Goal: Task Accomplishment & Management: Manage account settings

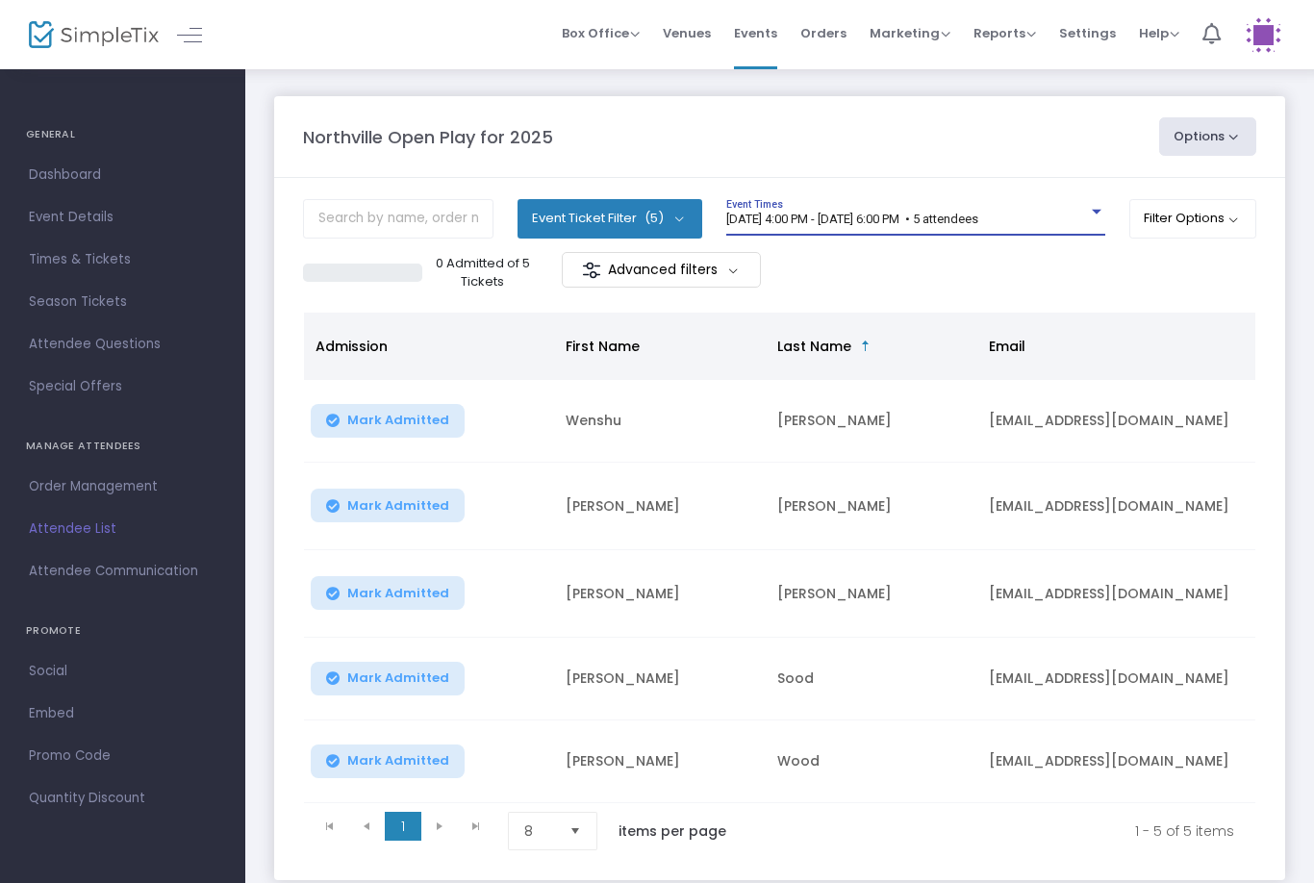
click at [978, 214] on span "[DATE] 4:00 PM - [DATE] 6:00 PM • 5 attendees" at bounding box center [852, 219] width 252 height 14
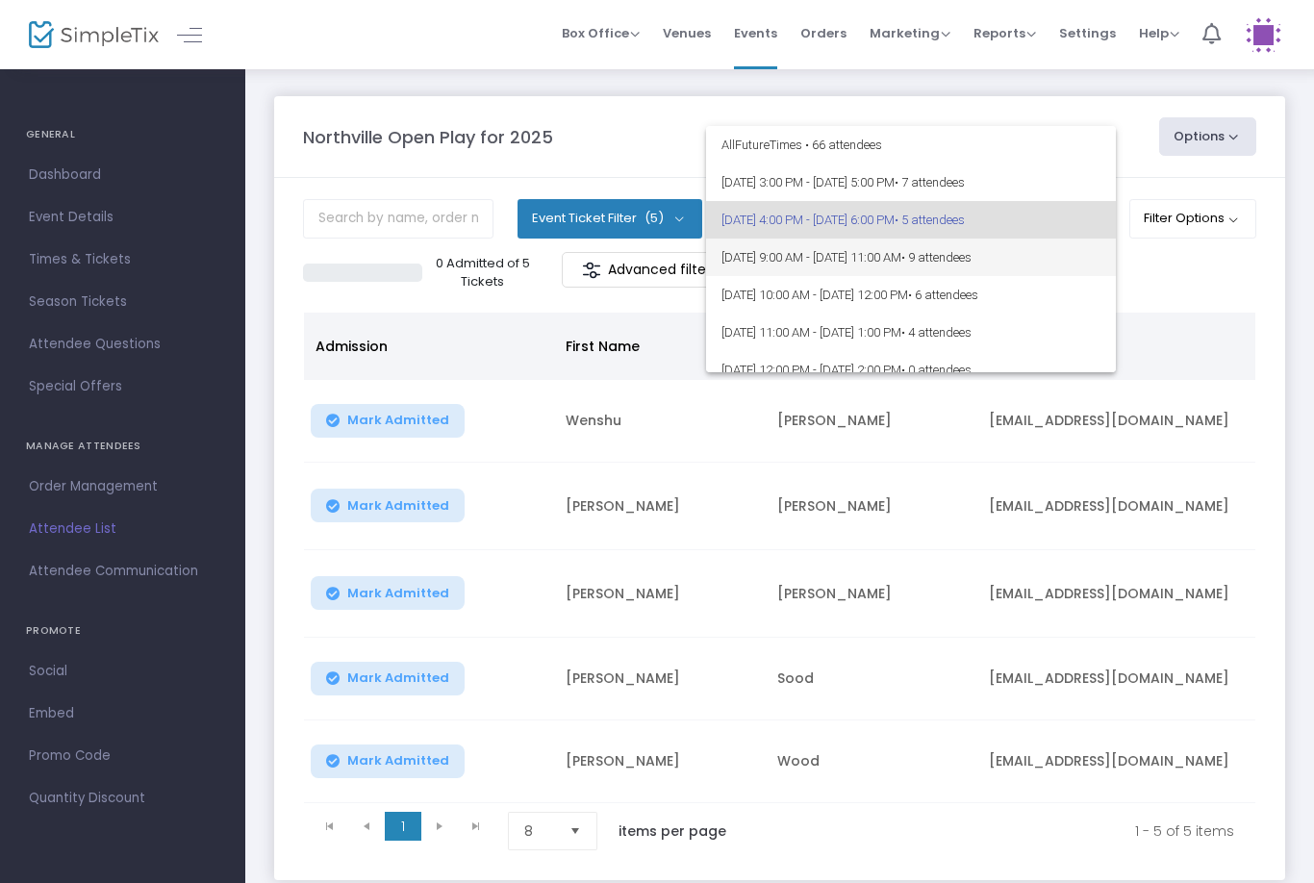
click at [1057, 245] on span "[DATE] 9:00 AM - [DATE] 11:00 AM • 9 attendees" at bounding box center [910, 258] width 379 height 38
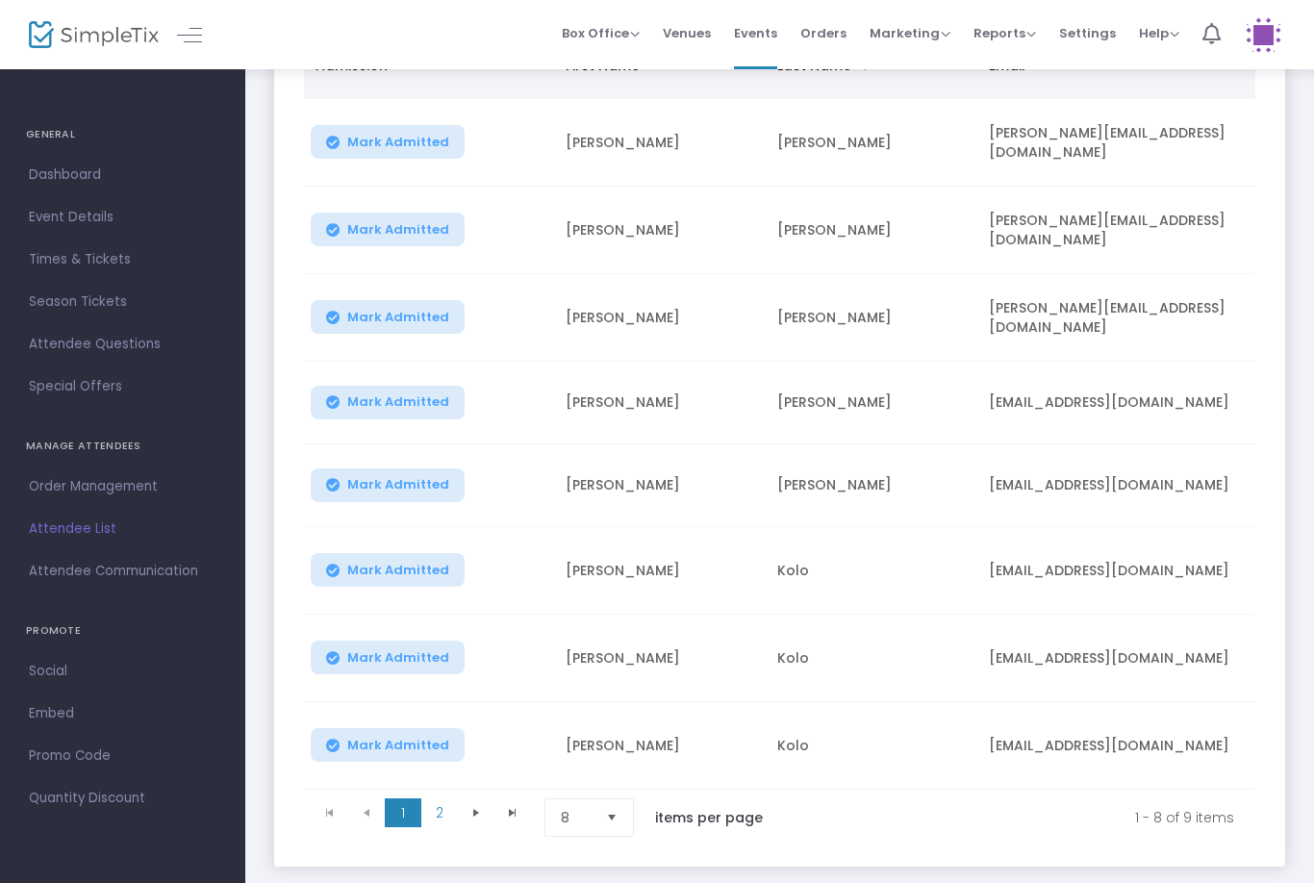
scroll to position [286, 0]
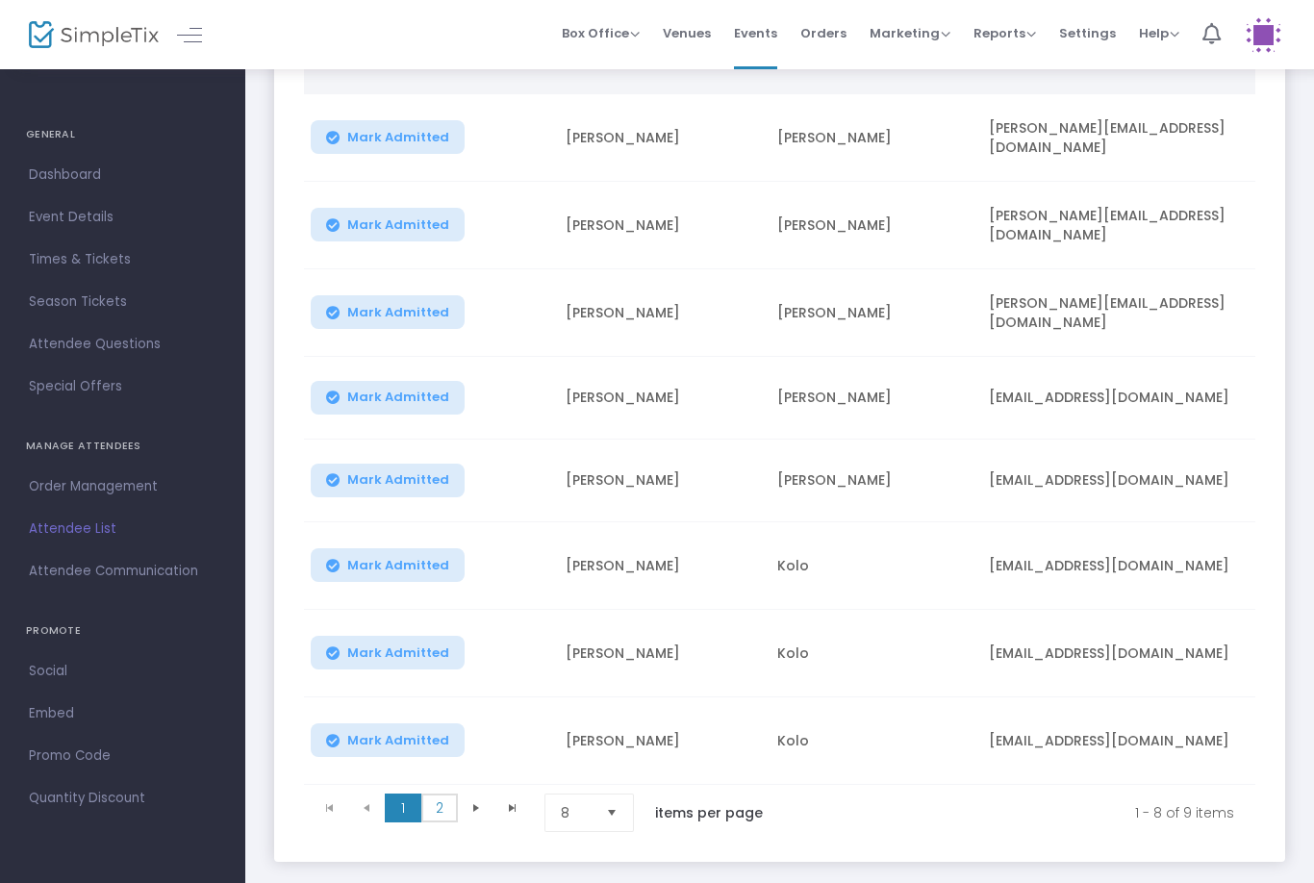
click at [434, 819] on span "2" at bounding box center [439, 808] width 37 height 29
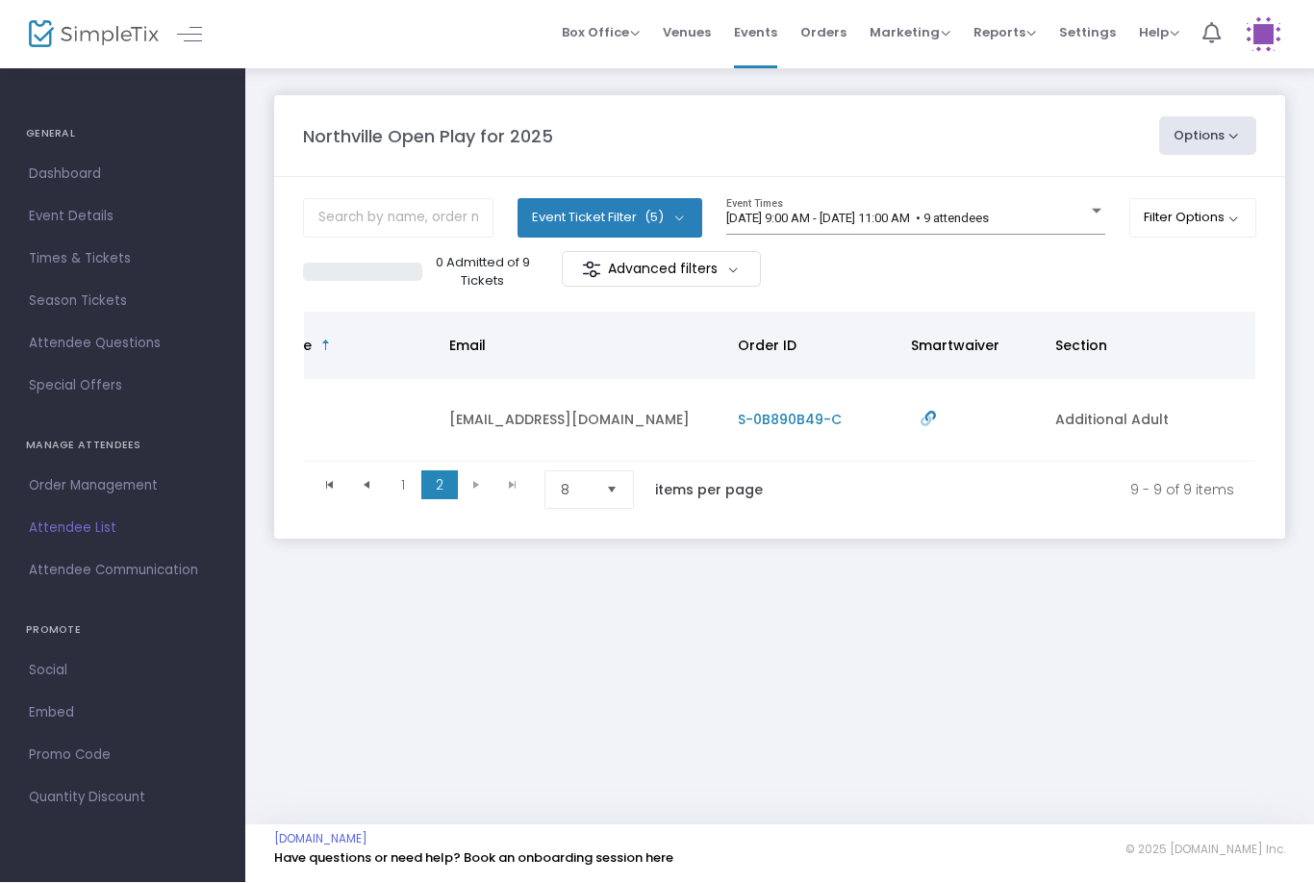
scroll to position [0, 540]
click at [412, 484] on span "1" at bounding box center [403, 485] width 37 height 29
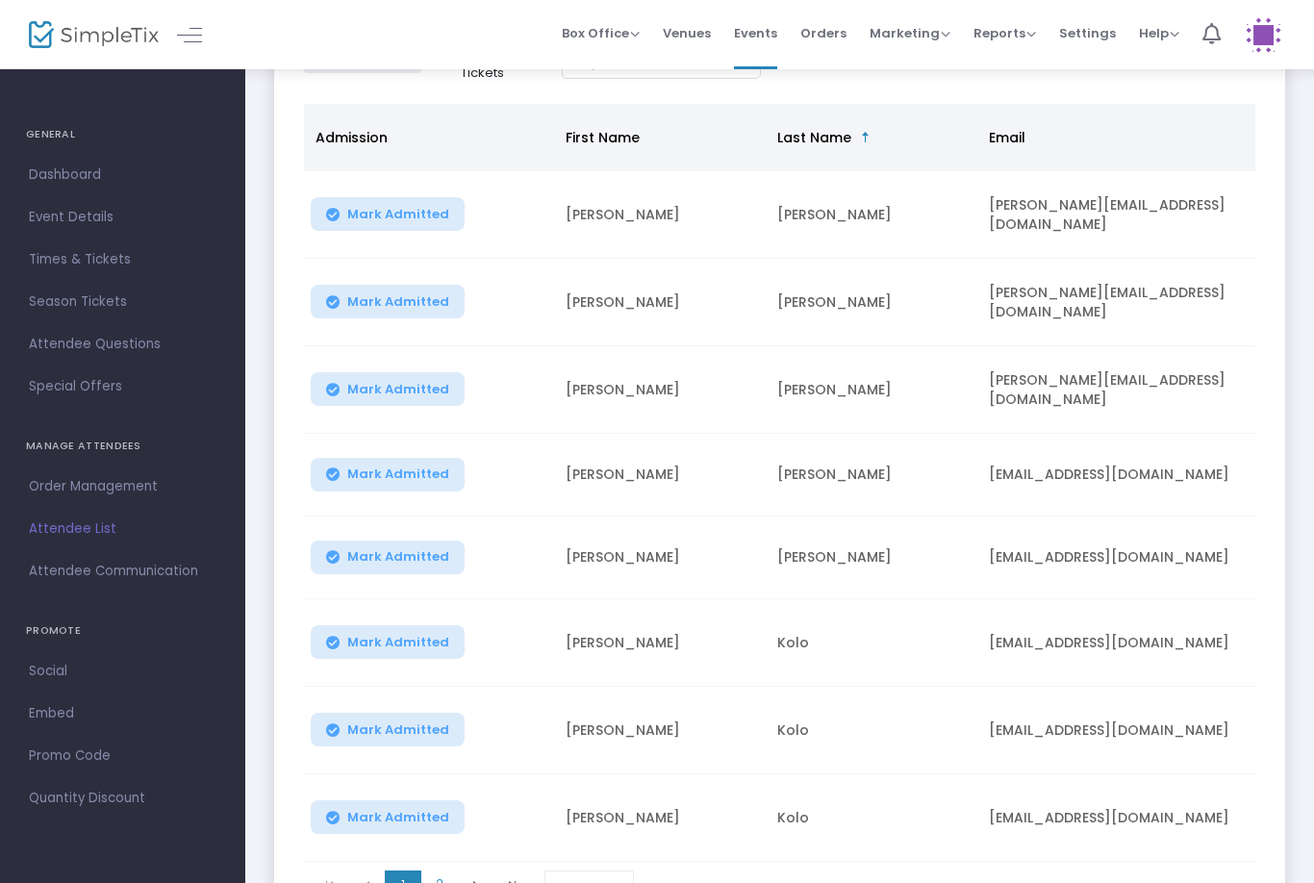
scroll to position [0, 0]
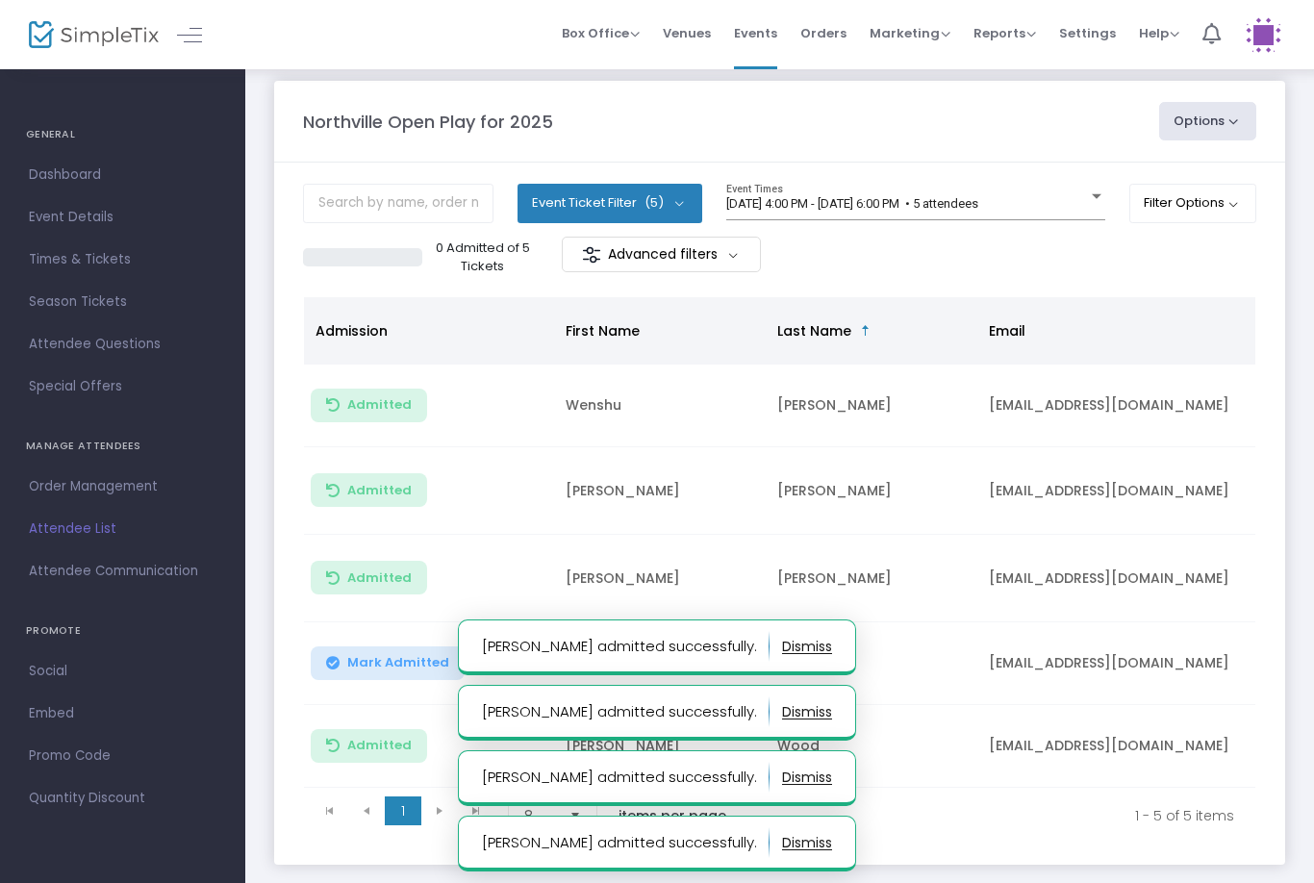
scroll to position [0, 28]
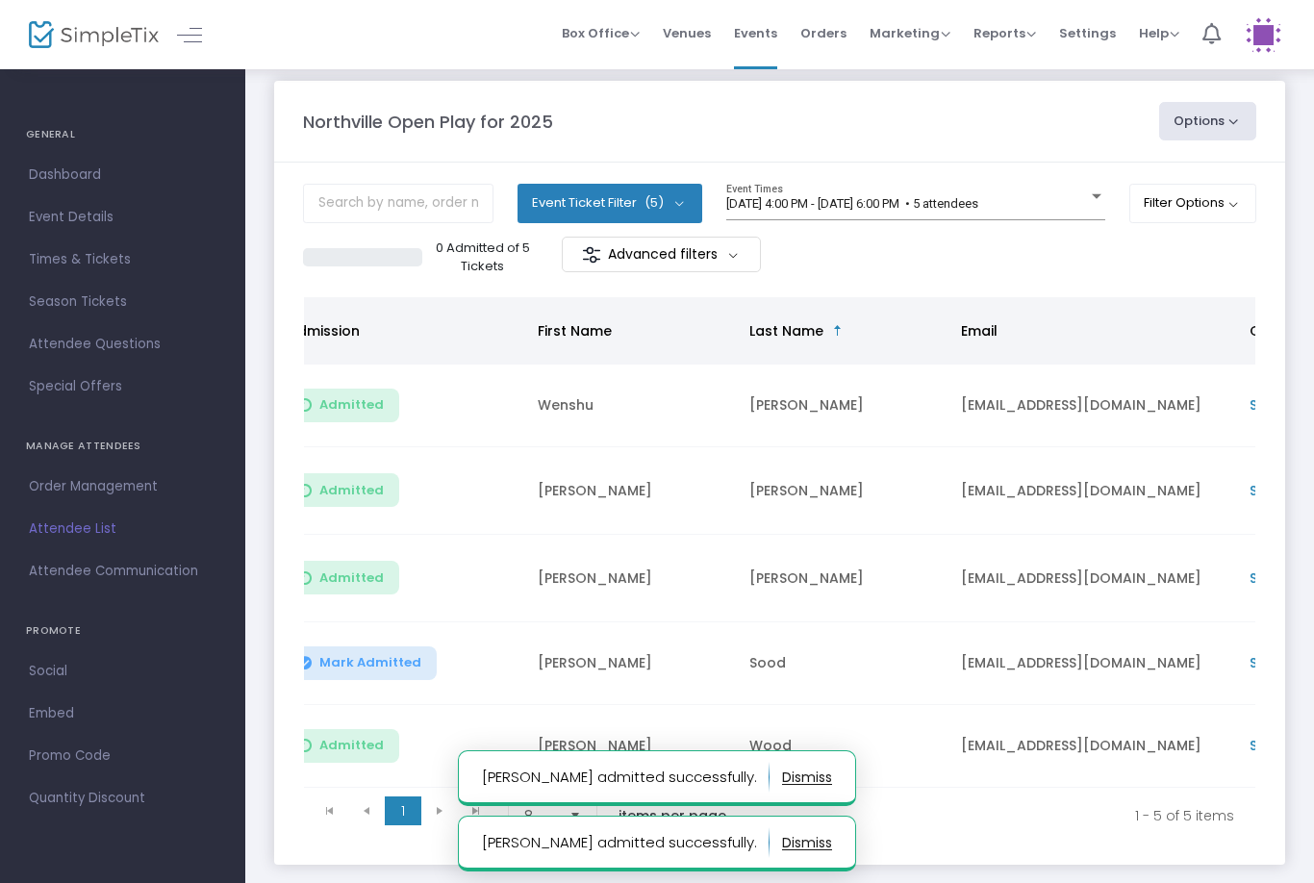
click at [1195, 201] on button "Filter Options" at bounding box center [1193, 203] width 128 height 38
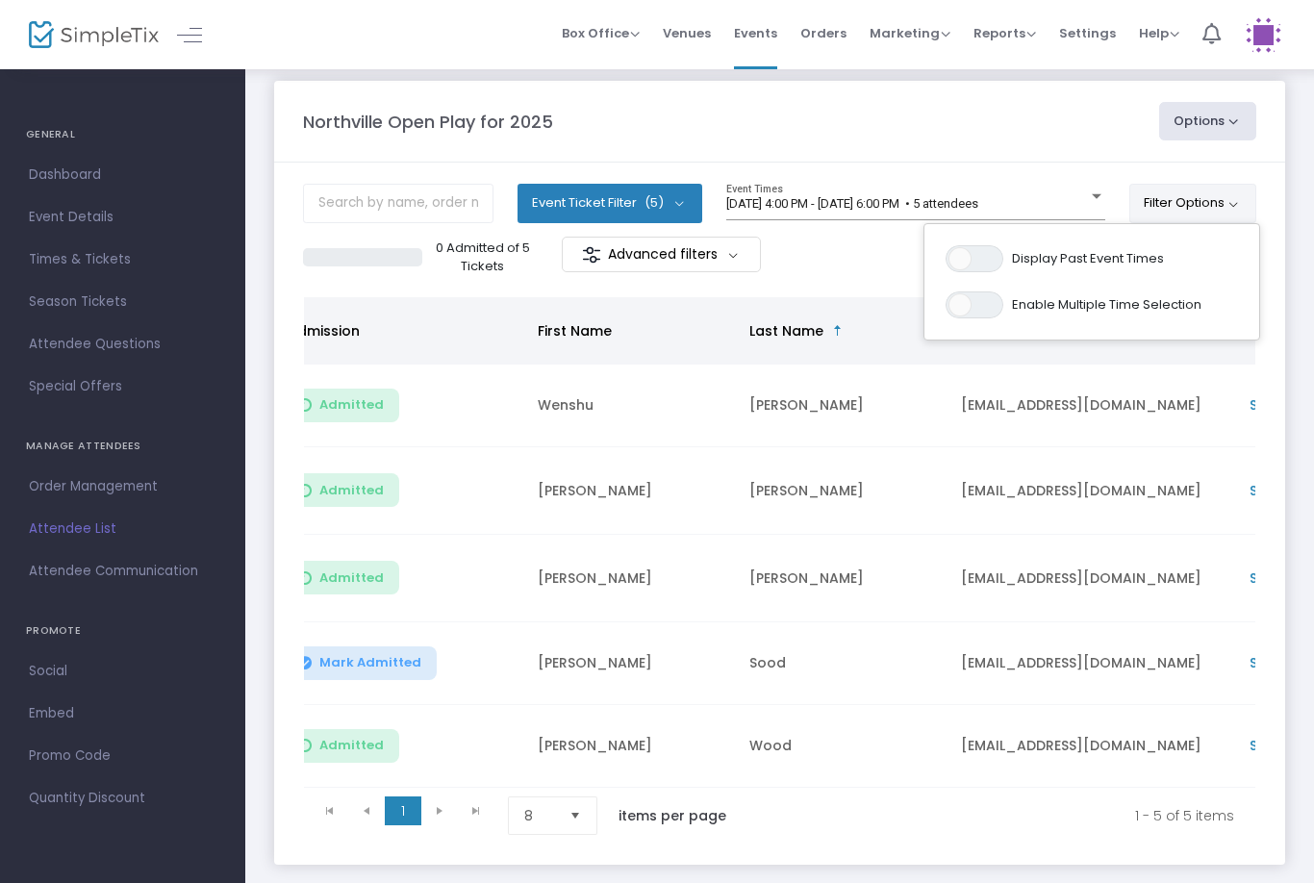
click at [965, 259] on span at bounding box center [959, 258] width 23 height 23
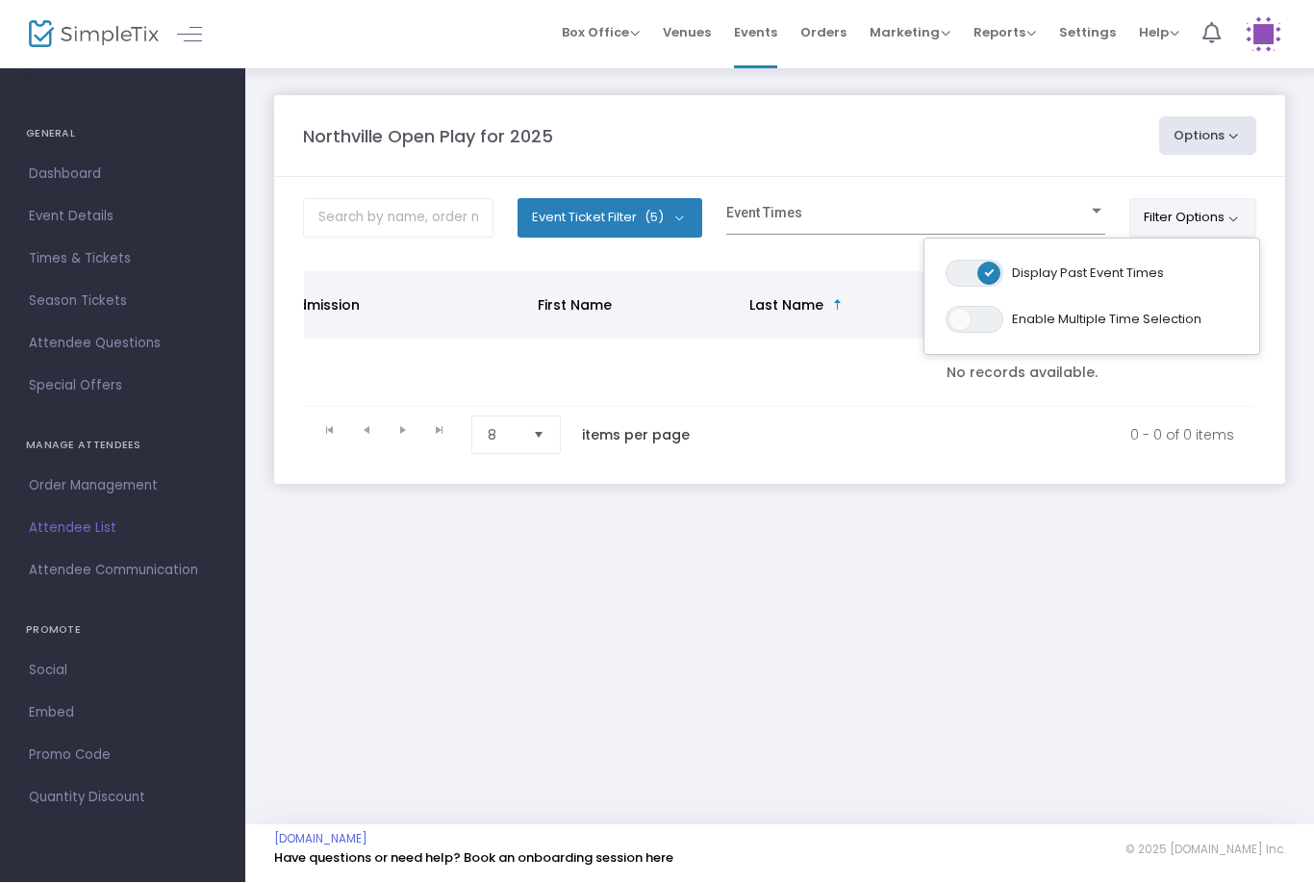
click at [810, 199] on div "Event Times" at bounding box center [915, 217] width 379 height 37
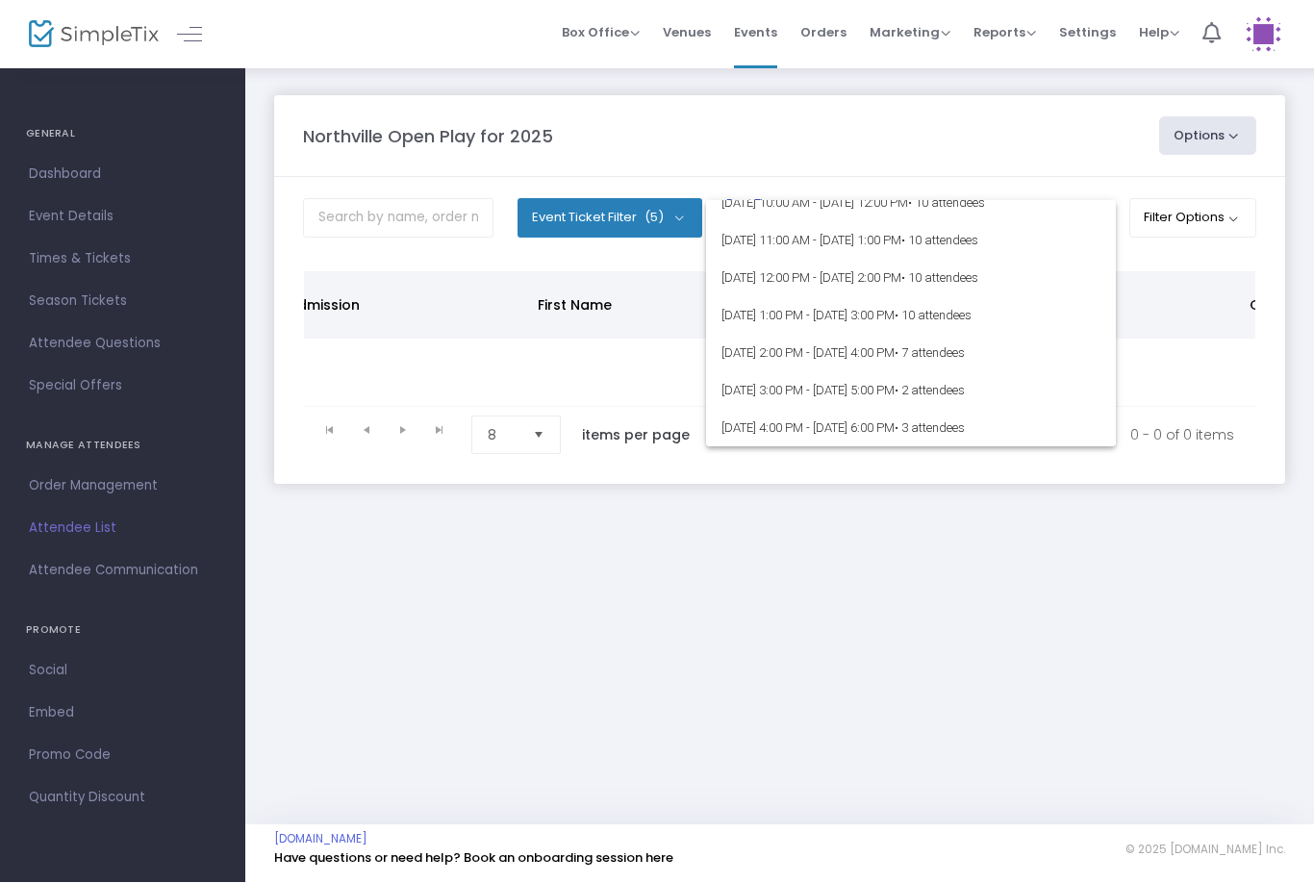
scroll to position [7294, 0]
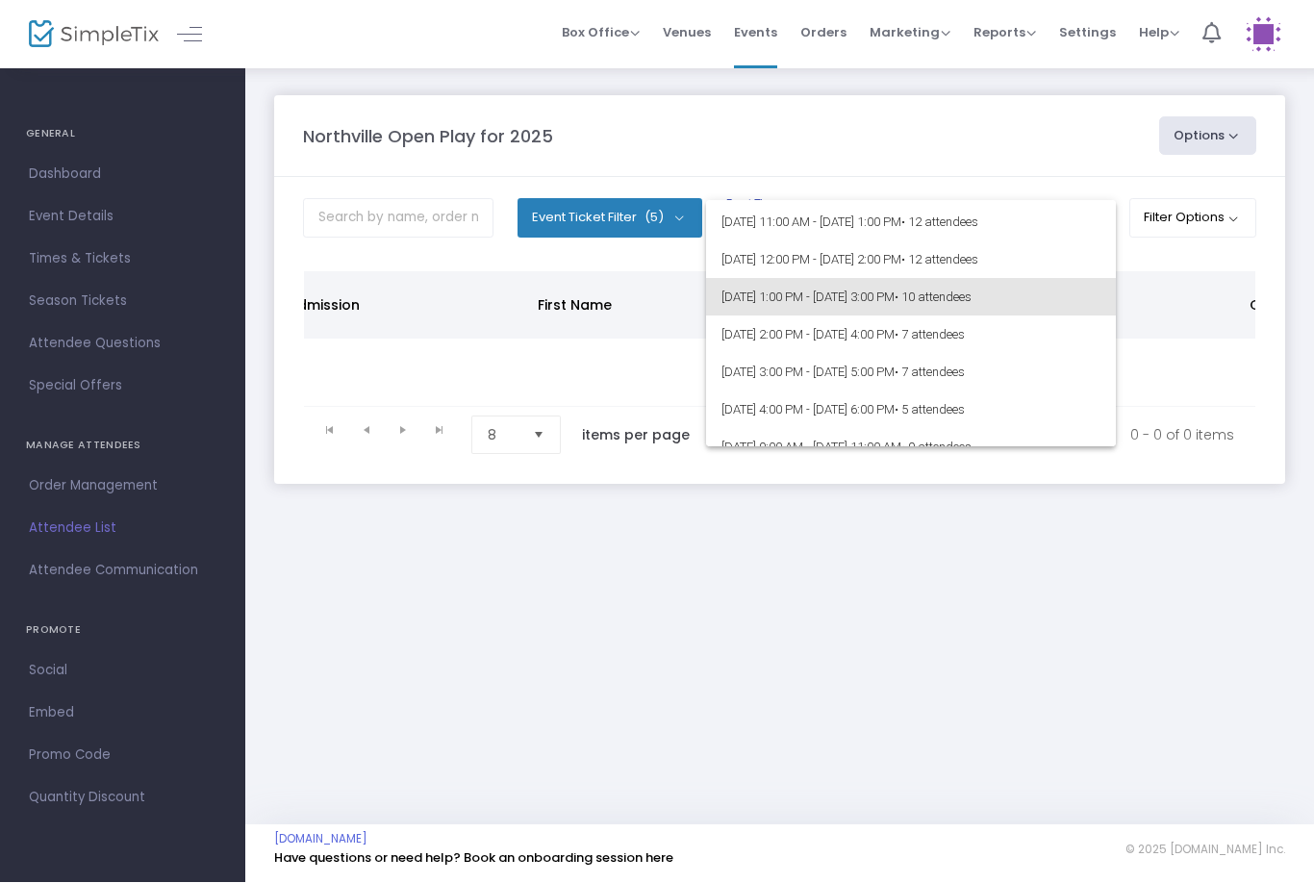
scroll to position [58034, 0]
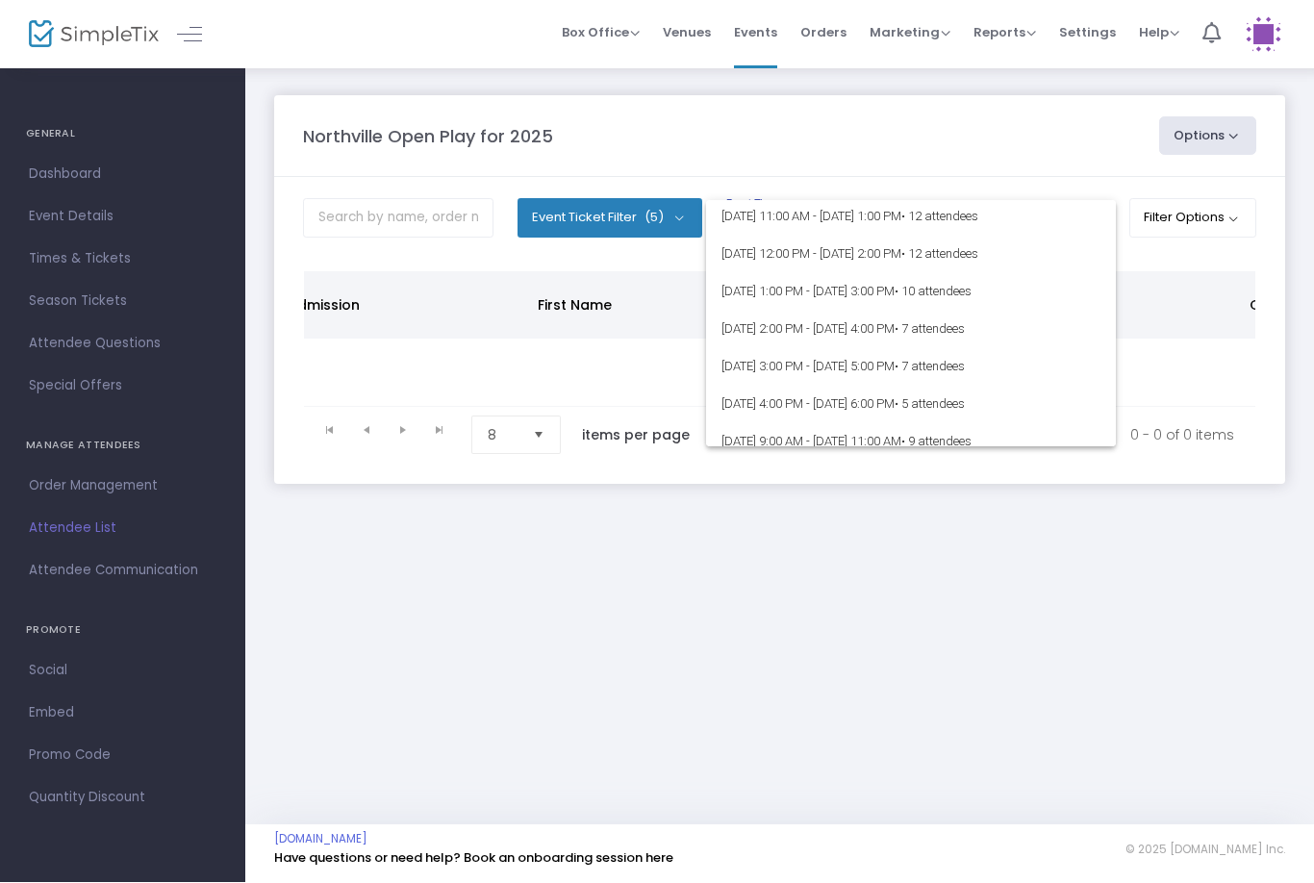
click at [1202, 213] on div at bounding box center [657, 441] width 1314 height 883
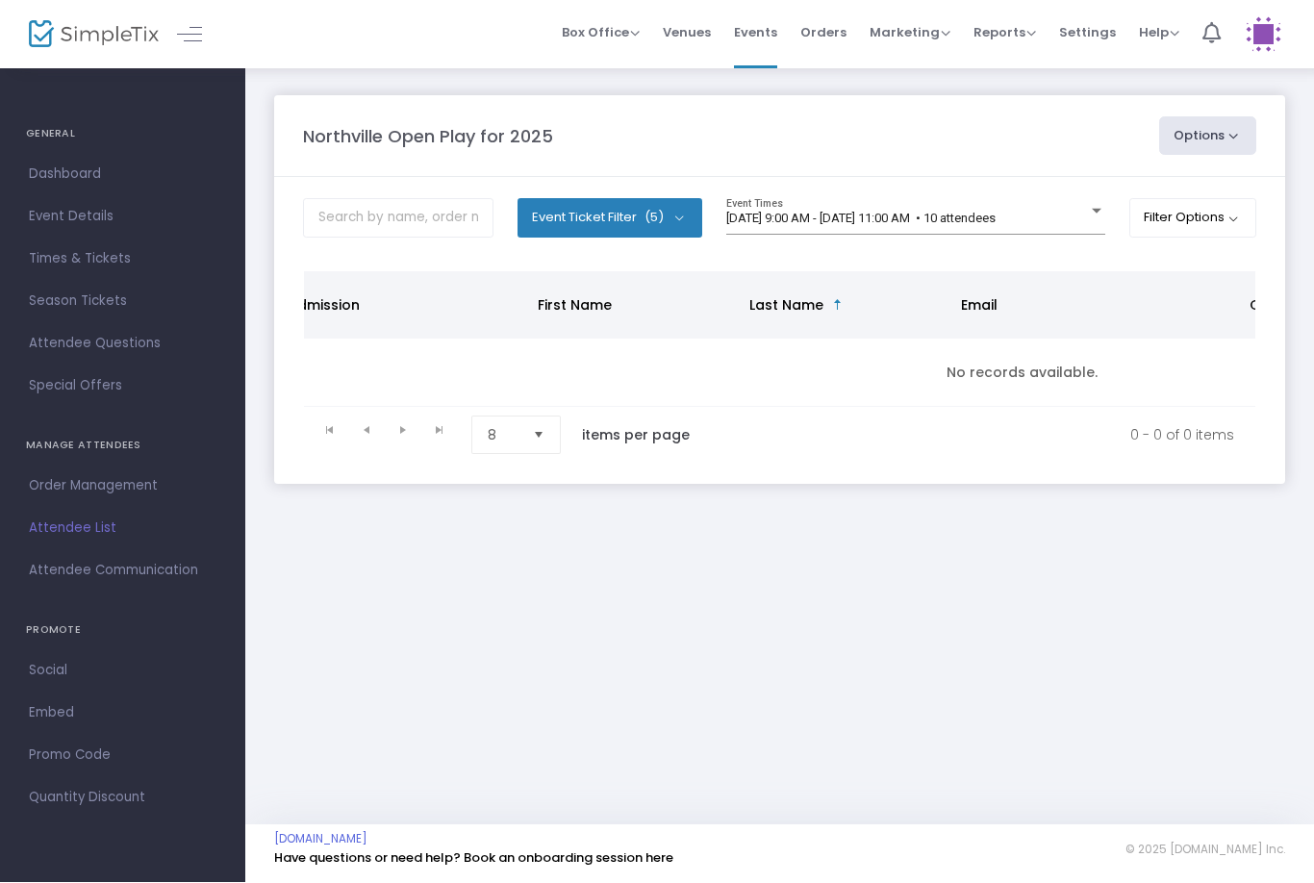
click at [1233, 211] on button "Filter Options" at bounding box center [1193, 218] width 128 height 38
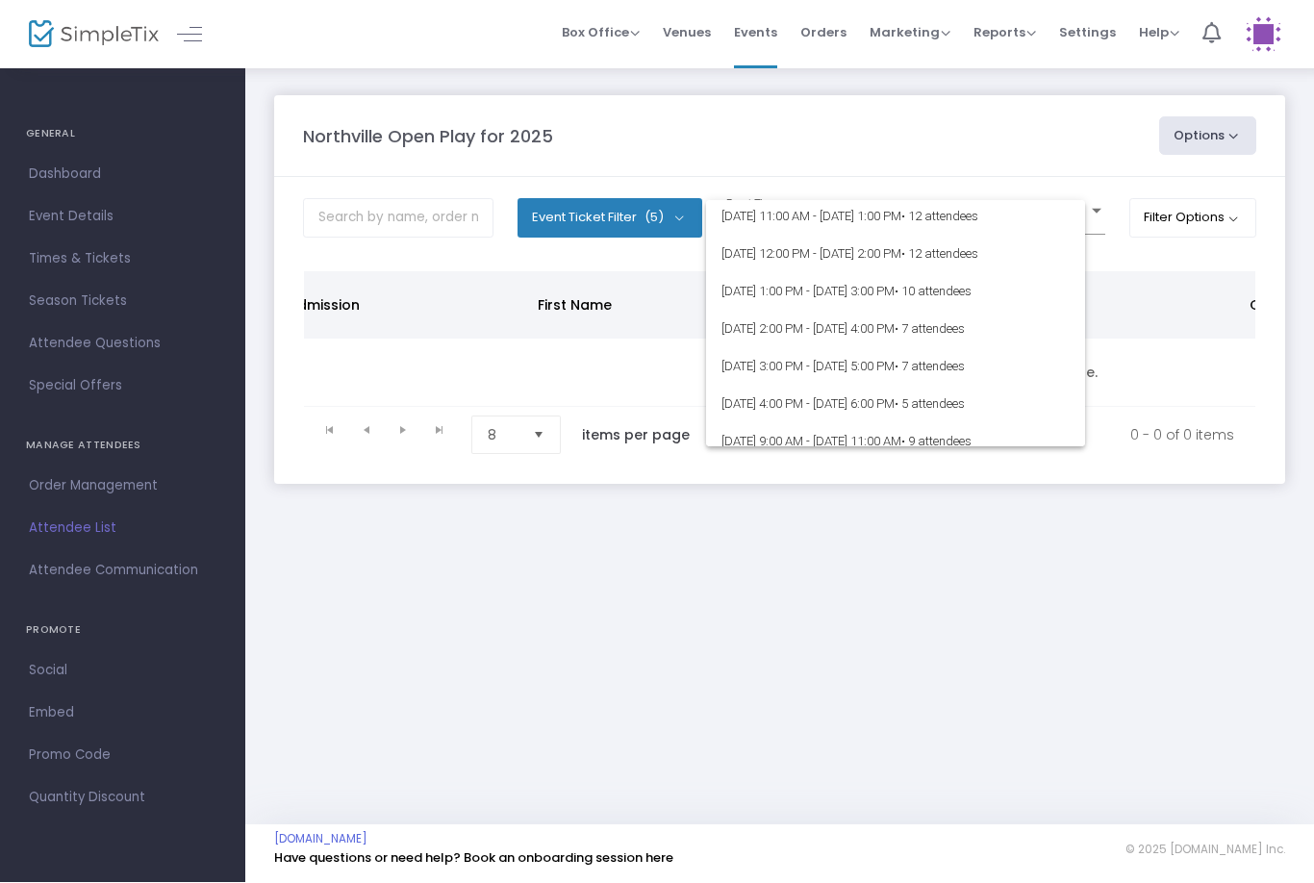
click at [1240, 218] on button "Filter Options" at bounding box center [1193, 218] width 128 height 38
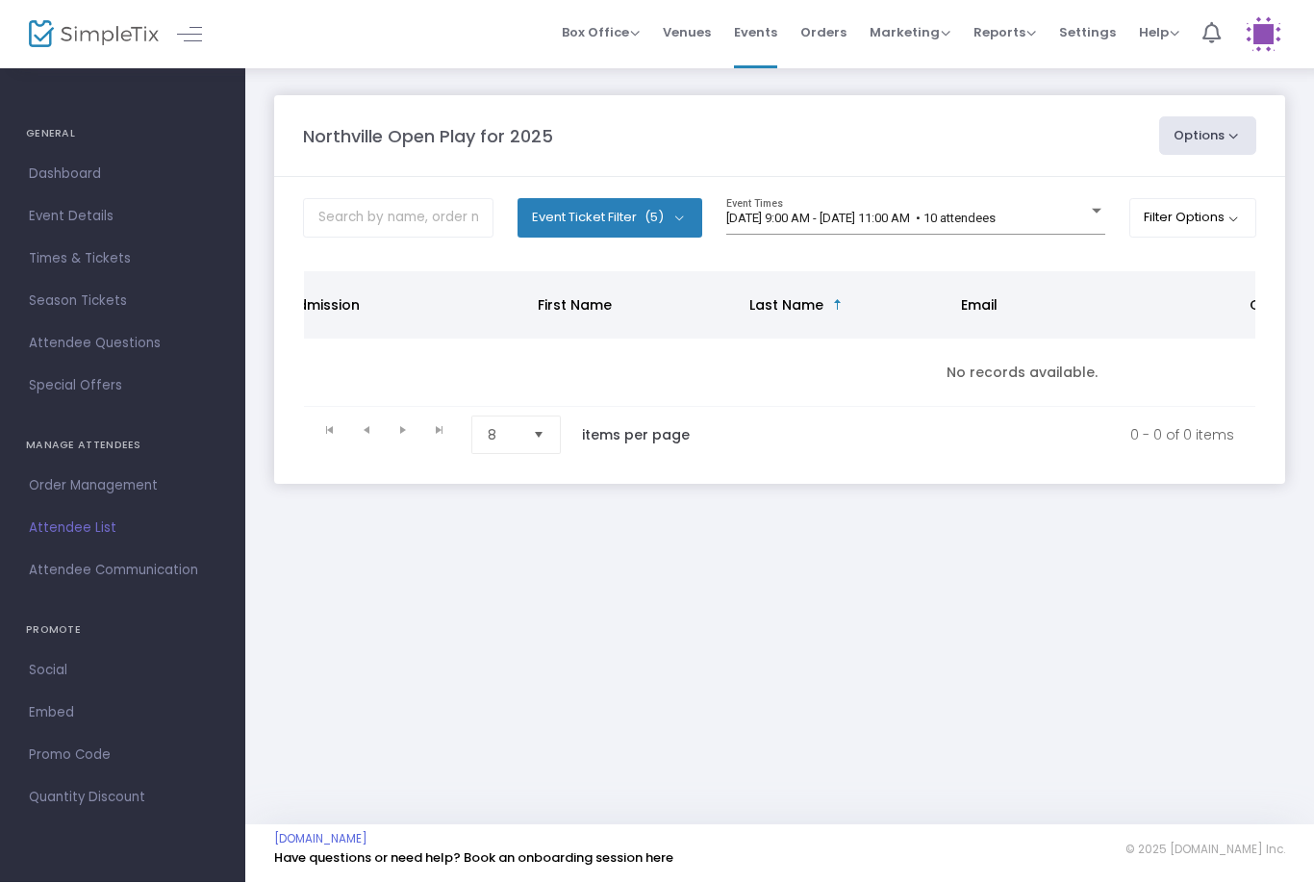
click at [983, 272] on th "Email" at bounding box center [1093, 305] width 289 height 67
click at [1228, 199] on button "Filter Options" at bounding box center [1193, 218] width 128 height 38
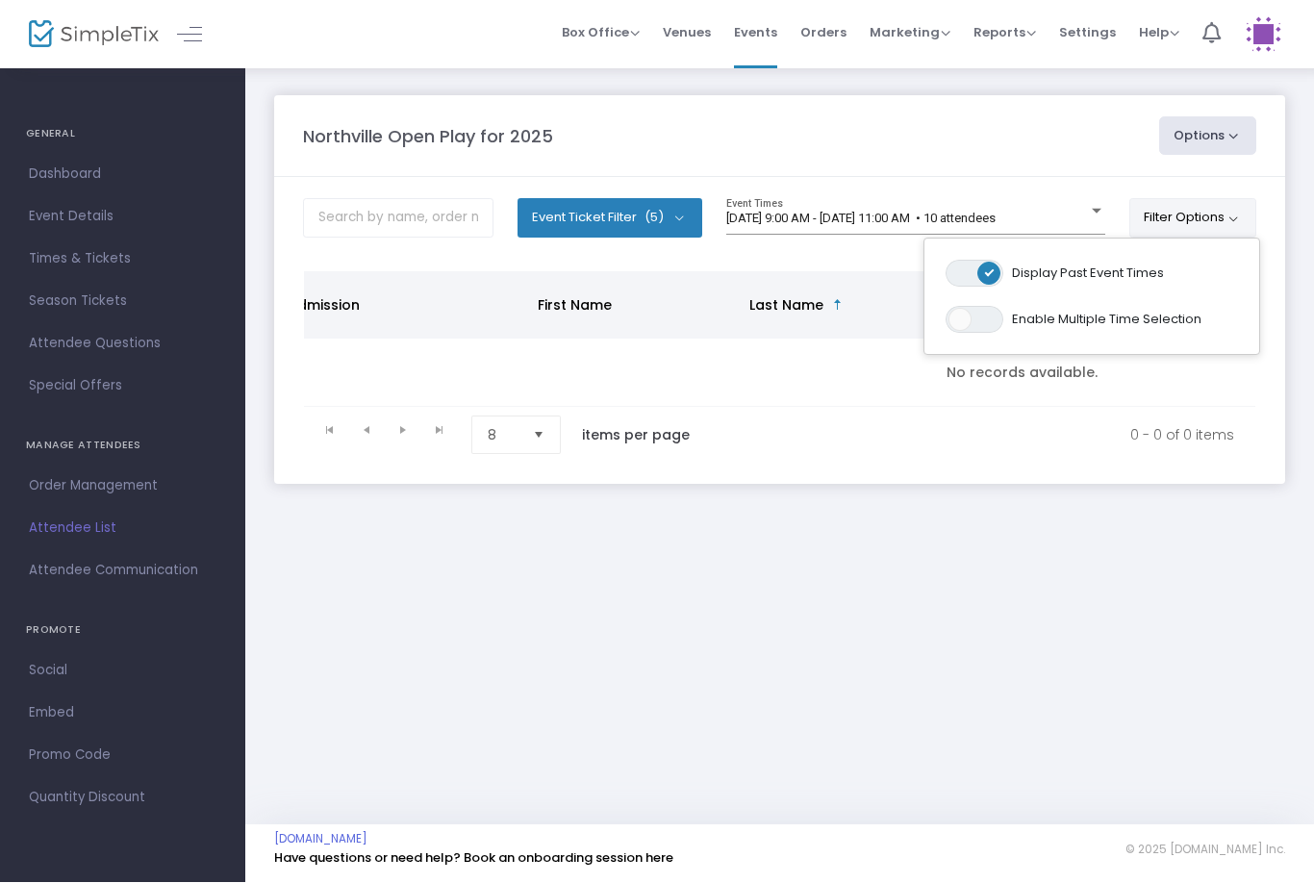
click at [982, 276] on span at bounding box center [988, 274] width 23 height 23
click at [826, 214] on span at bounding box center [907, 220] width 362 height 14
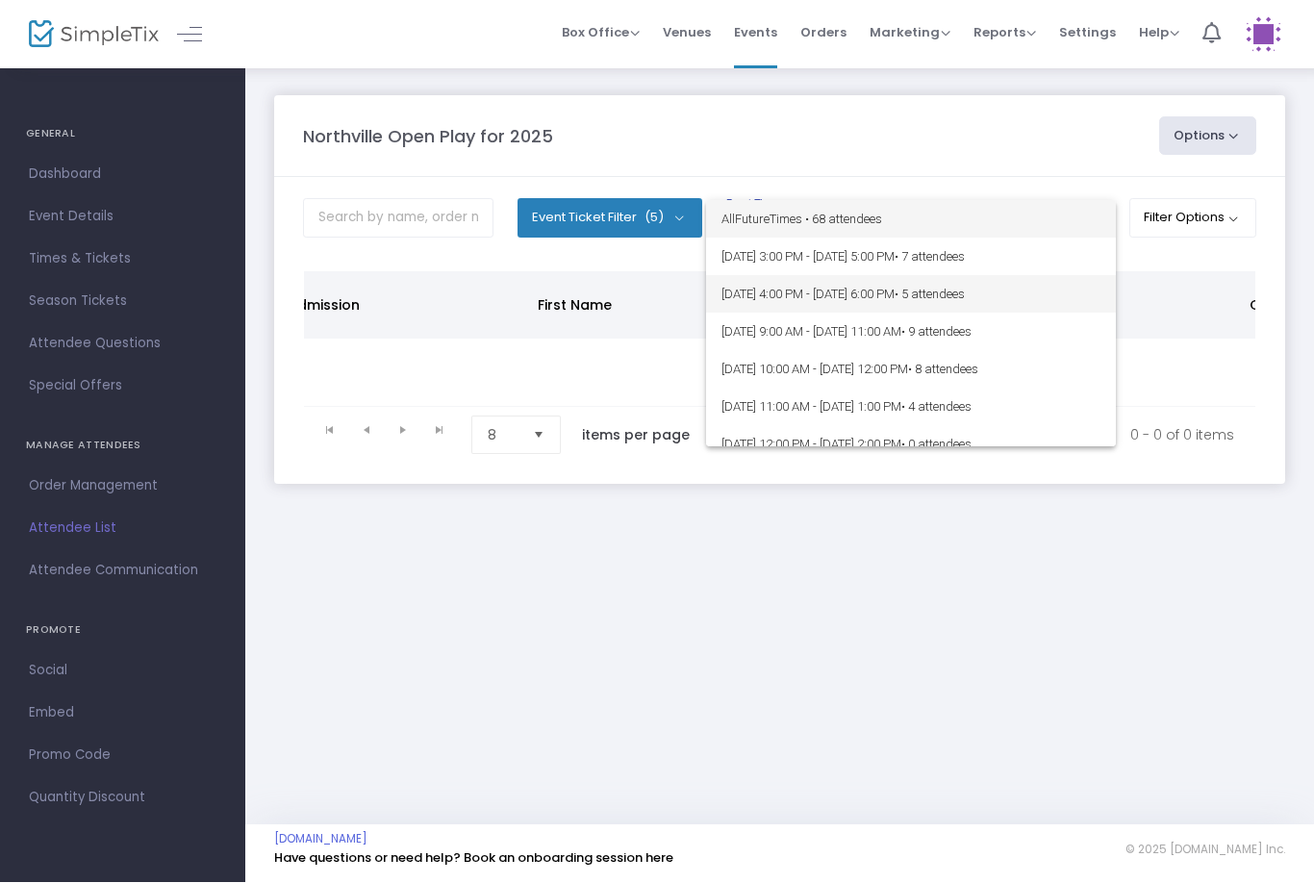
click at [915, 293] on span "[DATE] 4:00 PM - [DATE] 6:00 PM • 5 attendees" at bounding box center [910, 295] width 379 height 38
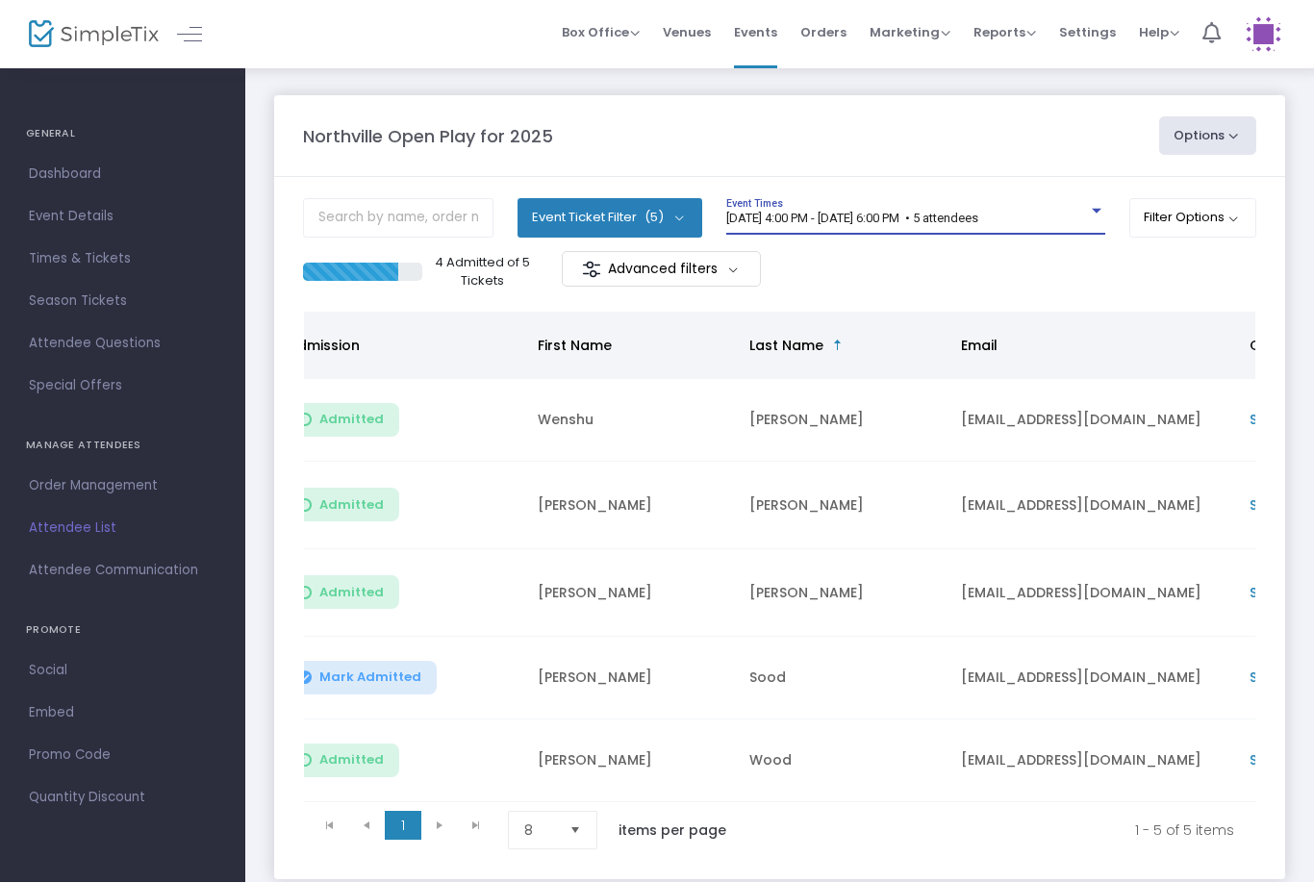
scroll to position [1, 0]
